Goal: Information Seeking & Learning: Find specific page/section

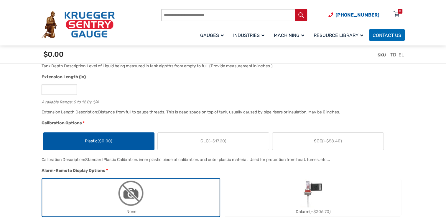
scroll to position [472, 0]
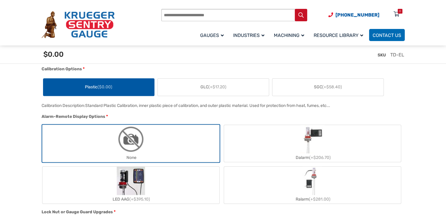
click at [212, 85] on span "(+$17.20)" at bounding box center [217, 86] width 18 height 5
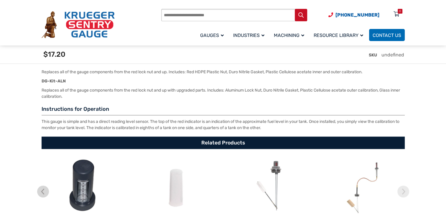
scroll to position [1091, 0]
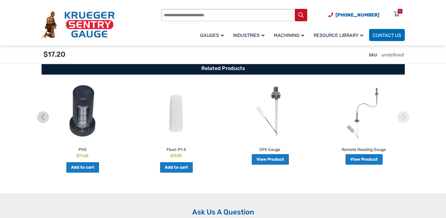
click at [83, 112] on img at bounding box center [82, 111] width 91 height 56
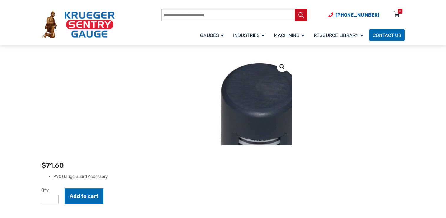
scroll to position [59, 0]
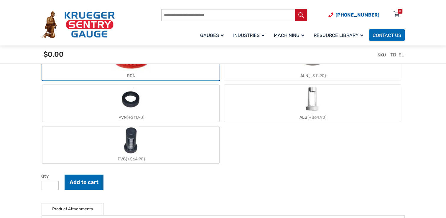
scroll to position [619, 0]
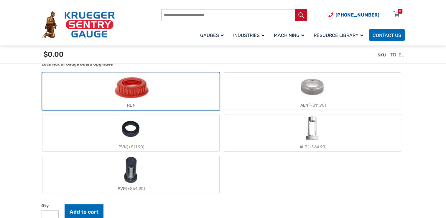
click at [312, 129] on img "ALG" at bounding box center [312, 128] width 17 height 28
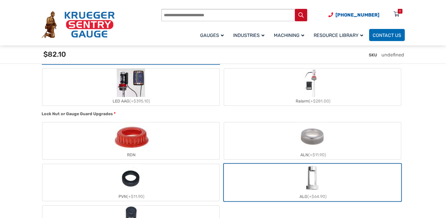
scroll to position [560, 0]
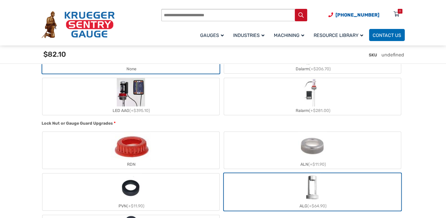
click at [303, 141] on img "ALN" at bounding box center [312, 145] width 29 height 28
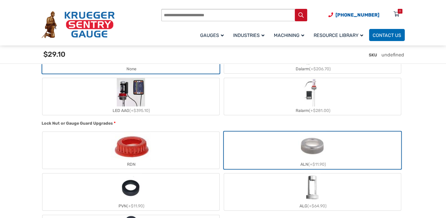
drag, startPoint x: 308, startPoint y: 183, endPoint x: 300, endPoint y: 177, distance: 10.5
click at [309, 183] on img "ALG" at bounding box center [312, 187] width 17 height 28
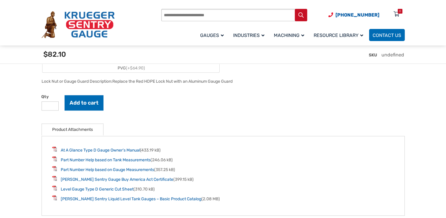
scroll to position [708, 0]
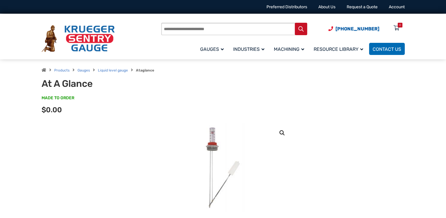
paste input "**********"
drag, startPoint x: 195, startPoint y: 28, endPoint x: 128, endPoint y: 28, distance: 67.5
click at [128, 28] on div "**********" at bounding box center [223, 38] width 363 height 34
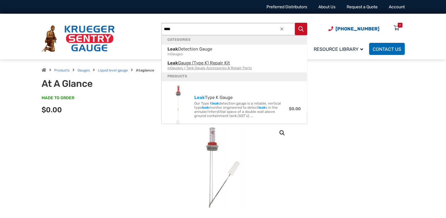
click at [191, 63] on span "Leak Gauge (Type K) Repair Kit in Gauges > Tank Gauge Accessories & Repair Parts" at bounding box center [234, 65] width 134 height 10
type input "**********"
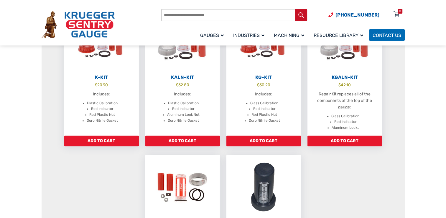
scroll to position [206, 0]
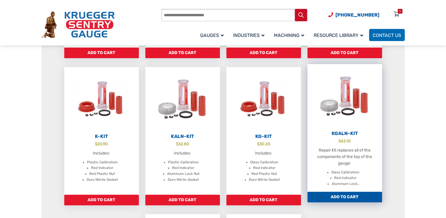
click at [345, 88] on img at bounding box center [344, 96] width 75 height 65
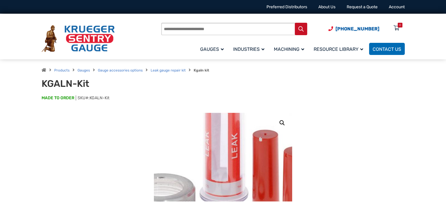
click at [228, 154] on img at bounding box center [220, 161] width 206 height 206
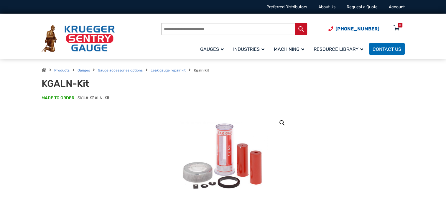
click at [283, 121] on link "🔍" at bounding box center [282, 122] width 11 height 11
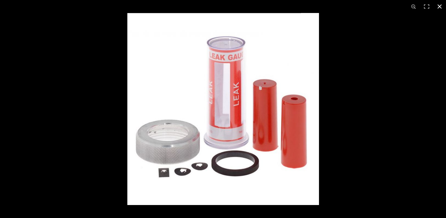
click at [439, 6] on button "Close (Esc)" at bounding box center [439, 6] width 13 height 13
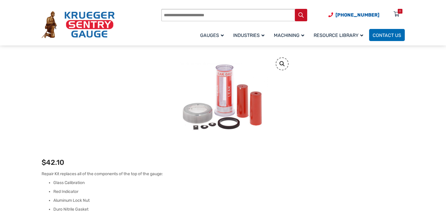
scroll to position [59, 0]
click at [279, 62] on link "🔍" at bounding box center [282, 63] width 11 height 11
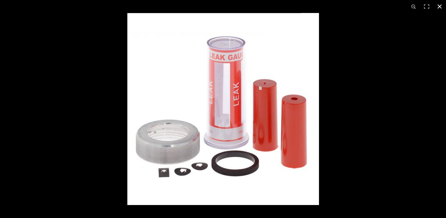
click at [441, 6] on button "Close (Esc)" at bounding box center [439, 6] width 13 height 13
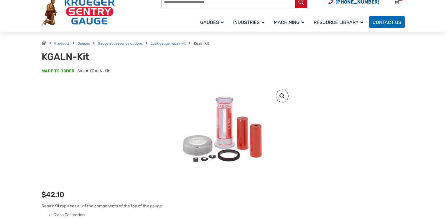
scroll to position [0, 0]
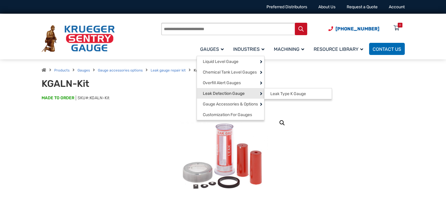
click at [216, 94] on span "Leak Detection Gauge" at bounding box center [224, 93] width 42 height 5
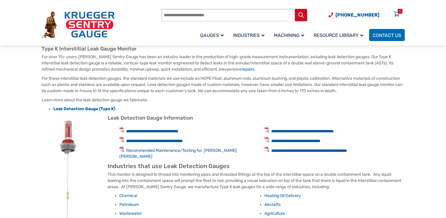
scroll to position [177, 0]
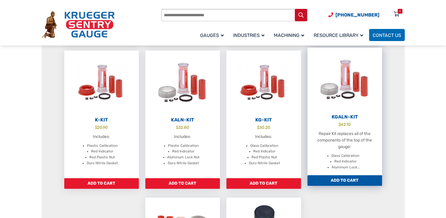
scroll to position [236, 0]
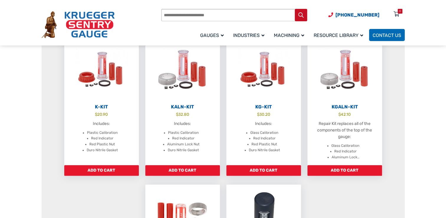
click at [186, 15] on input "Products search" at bounding box center [234, 15] width 146 height 12
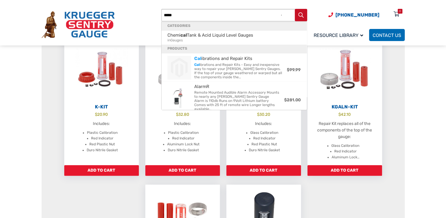
type input "*****"
click at [295, 9] on button "Search" at bounding box center [301, 15] width 12 height 12
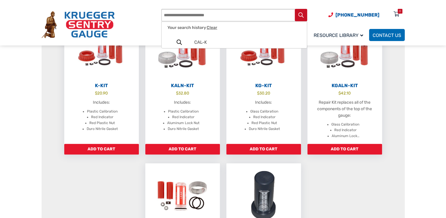
click at [197, 17] on input "Products search" at bounding box center [234, 15] width 146 height 12
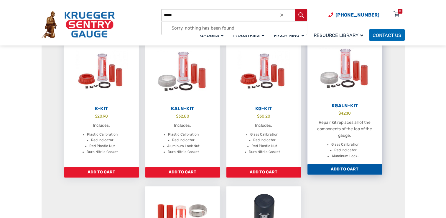
scroll to position [198, 0]
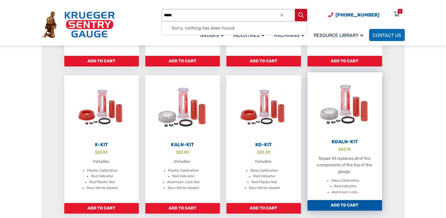
type input "*****"
click at [295, 9] on button "Search" at bounding box center [301, 15] width 12 height 12
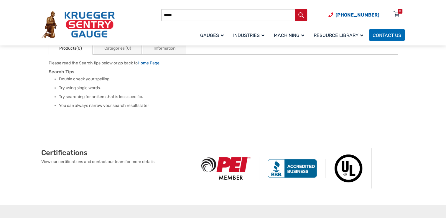
scroll to position [88, 0]
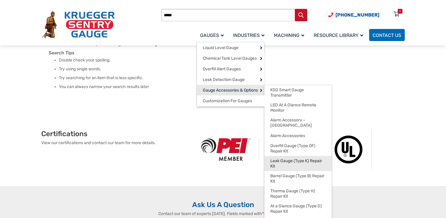
click at [287, 158] on span "Leak Gauge (Type K) Repair Kit" at bounding box center [297, 163] width 55 height 10
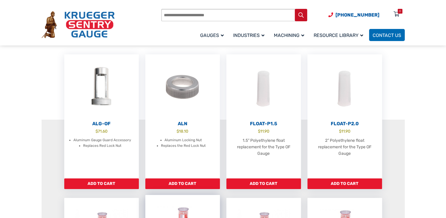
scroll to position [29, 0]
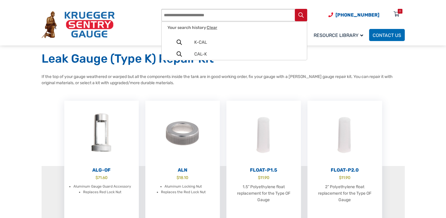
click at [164, 15] on input "Products search" at bounding box center [234, 15] width 146 height 12
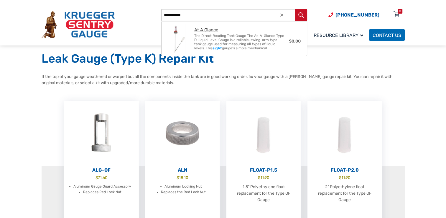
click at [212, 37] on span "The Direct Reading Tank Gauge The At-A-Glance Type D Liquid Level Gauge is a re…" at bounding box center [239, 42] width 90 height 17
type input "**********"
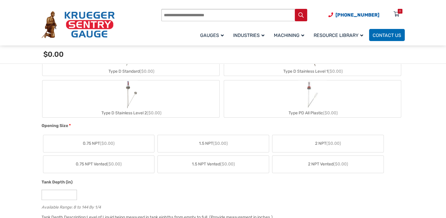
scroll to position [206, 0]
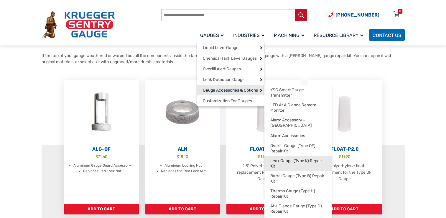
scroll to position [59, 0]
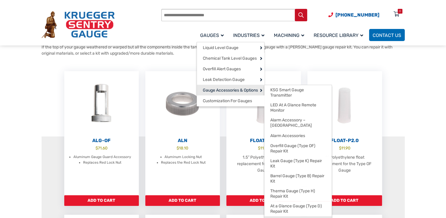
click at [295, 217] on span "Miscellaneous Repair Parts" at bounding box center [295, 221] width 50 height 5
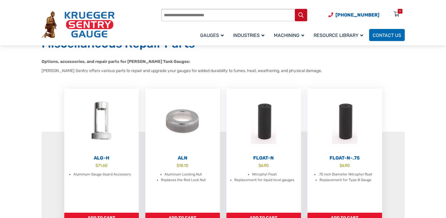
scroll to position [59, 0]
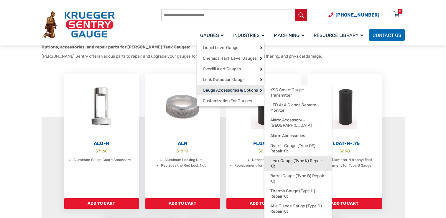
click at [292, 158] on span "Leak Gauge (Type K) Repair Kit" at bounding box center [297, 163] width 55 height 10
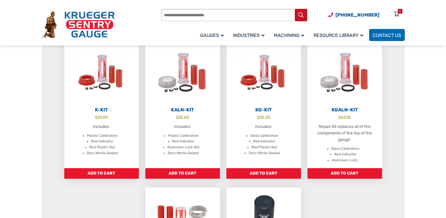
scroll to position [177, 0]
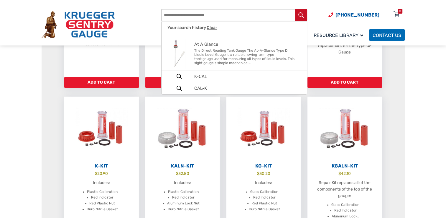
click at [169, 14] on input "Products search" at bounding box center [234, 15] width 146 height 12
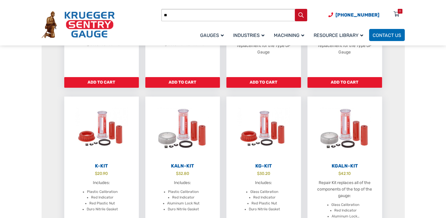
type input "*"
type input "*****"
click at [281, 14] on div at bounding box center [281, 15] width 5 height 12
drag, startPoint x: 40, startPoint y: 68, endPoint x: 37, endPoint y: 71, distance: 4.2
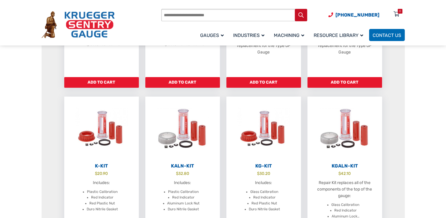
click at [39, 68] on div "Leak Gauge (Type K) Repair Kit If the top of your gauge weathered or warped but…" at bounding box center [222, 156] width 377 height 505
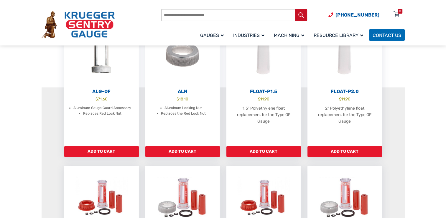
scroll to position [59, 0]
